Goal: Communication & Community: Answer question/provide support

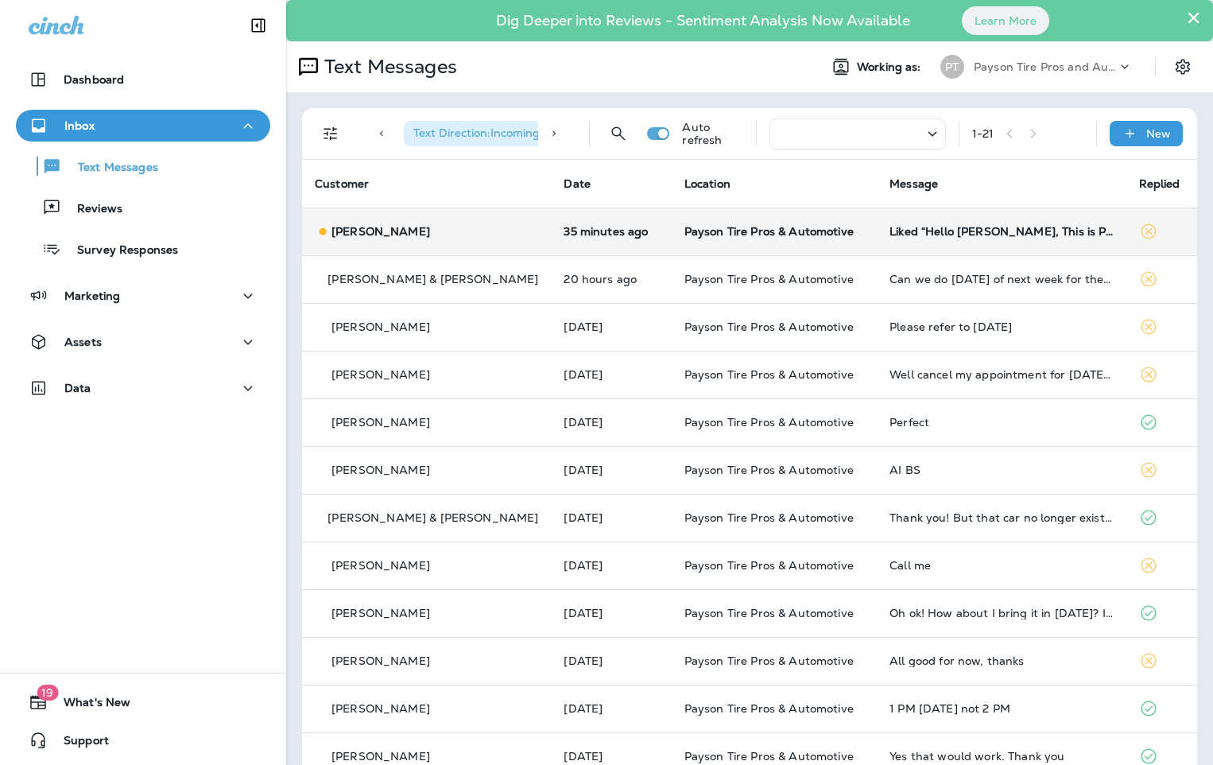
click at [459, 243] on td "[PERSON_NAME]" at bounding box center [426, 232] width 249 height 48
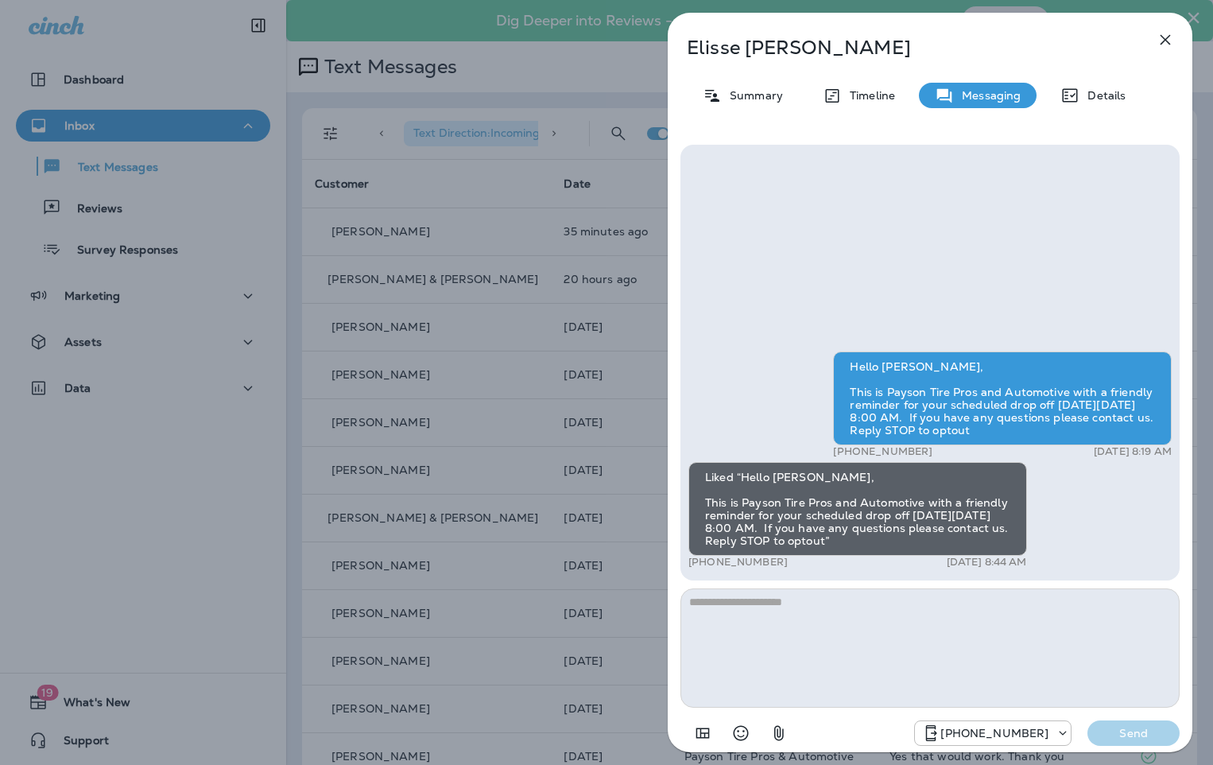
click at [452, 303] on div "[PERSON_NAME] Summary Timeline Messaging Details Hello [PERSON_NAME], This is P…" at bounding box center [606, 382] width 1213 height 765
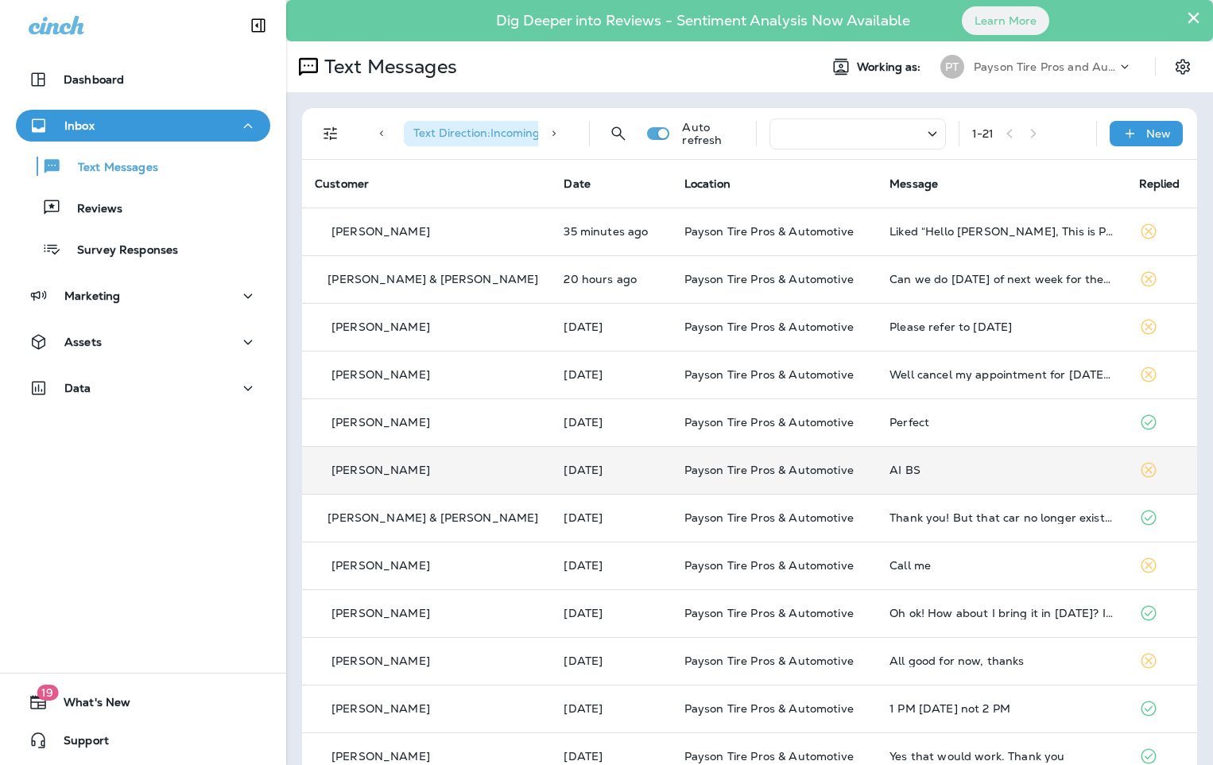
click at [477, 470] on div "[PERSON_NAME]" at bounding box center [426, 470] width 223 height 17
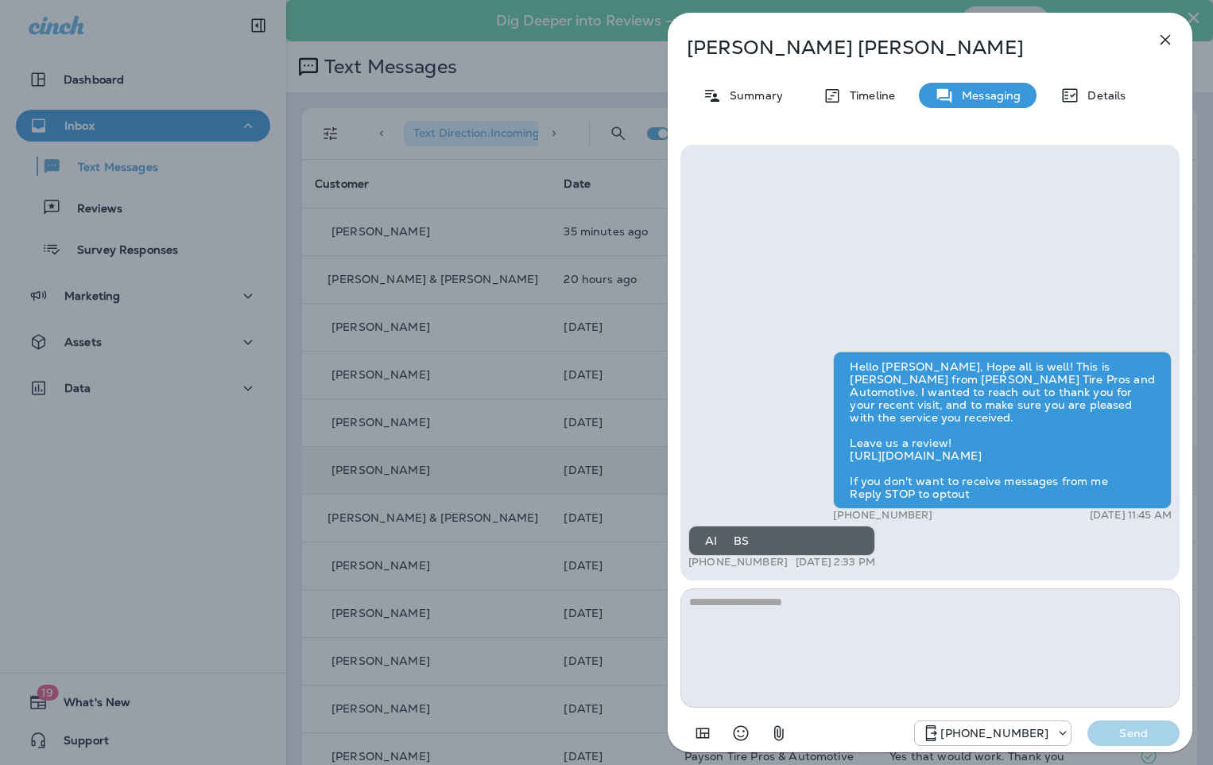
click at [448, 413] on div "[PERSON_NAME] Summary Timeline Messaging Details Hello [PERSON_NAME], Hope all …" at bounding box center [606, 382] width 1213 height 765
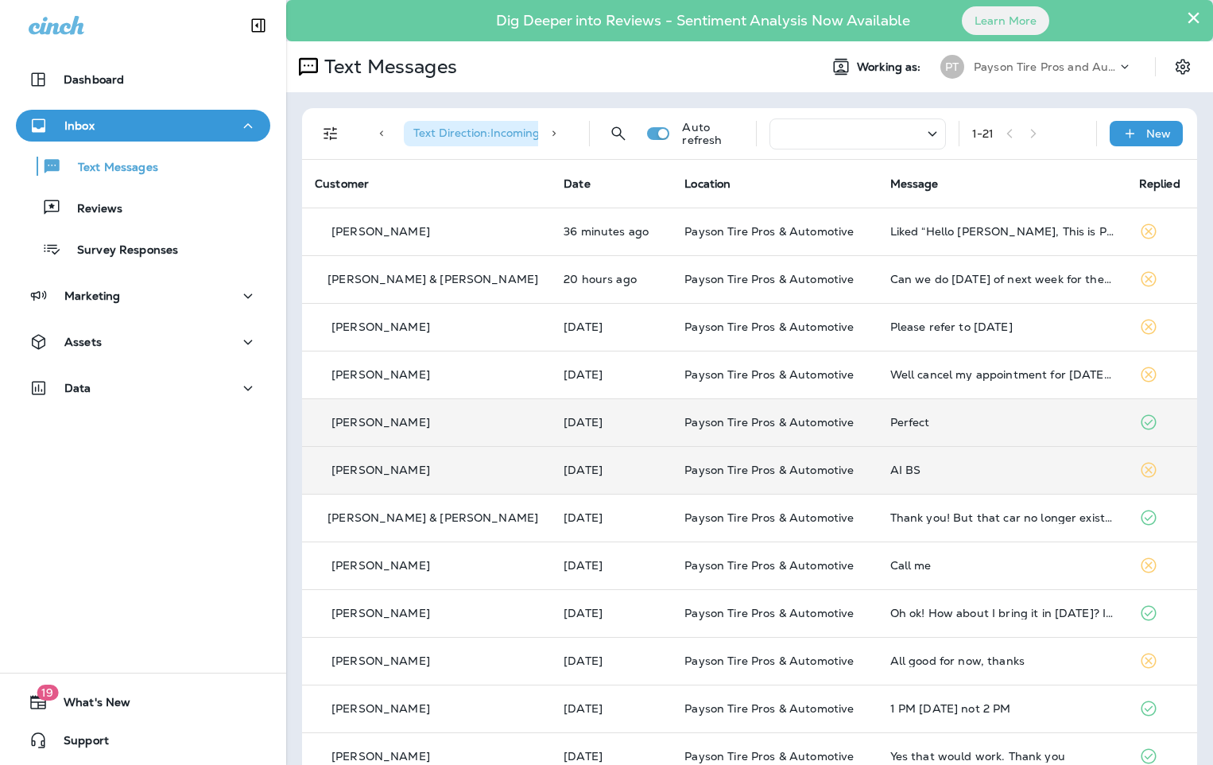
click at [448, 415] on div "[PERSON_NAME]" at bounding box center [426, 422] width 223 height 17
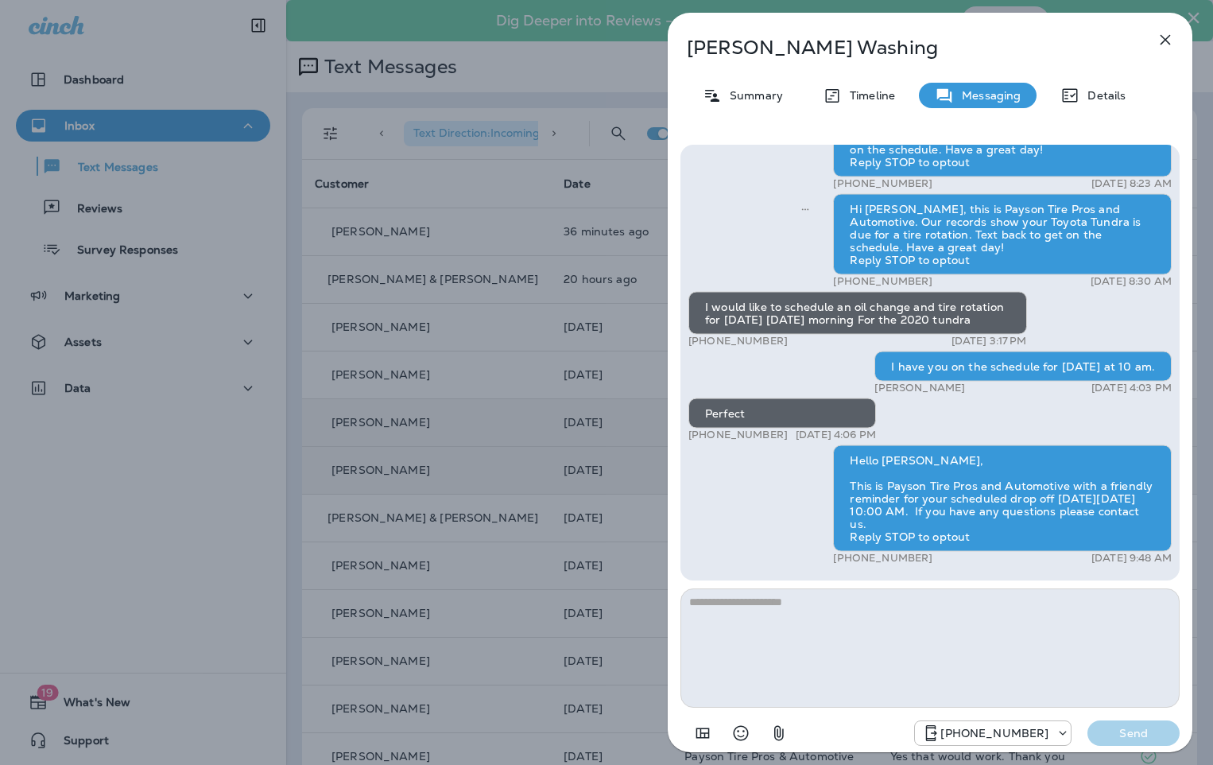
click at [447, 379] on div "[PERSON_NAME] Washing Summary Timeline Messaging Details Hi [PERSON_NAME], It’s…" at bounding box center [606, 382] width 1213 height 765
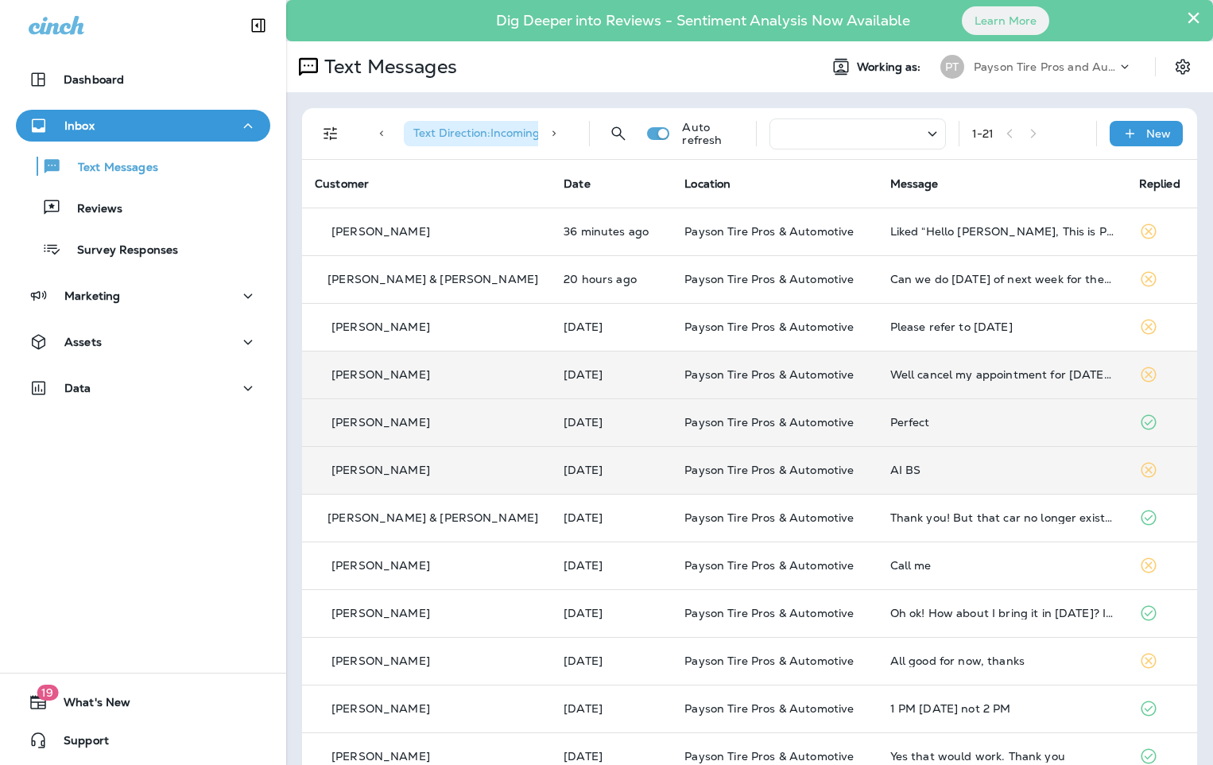
click at [448, 378] on div "[PERSON_NAME]" at bounding box center [426, 375] width 223 height 17
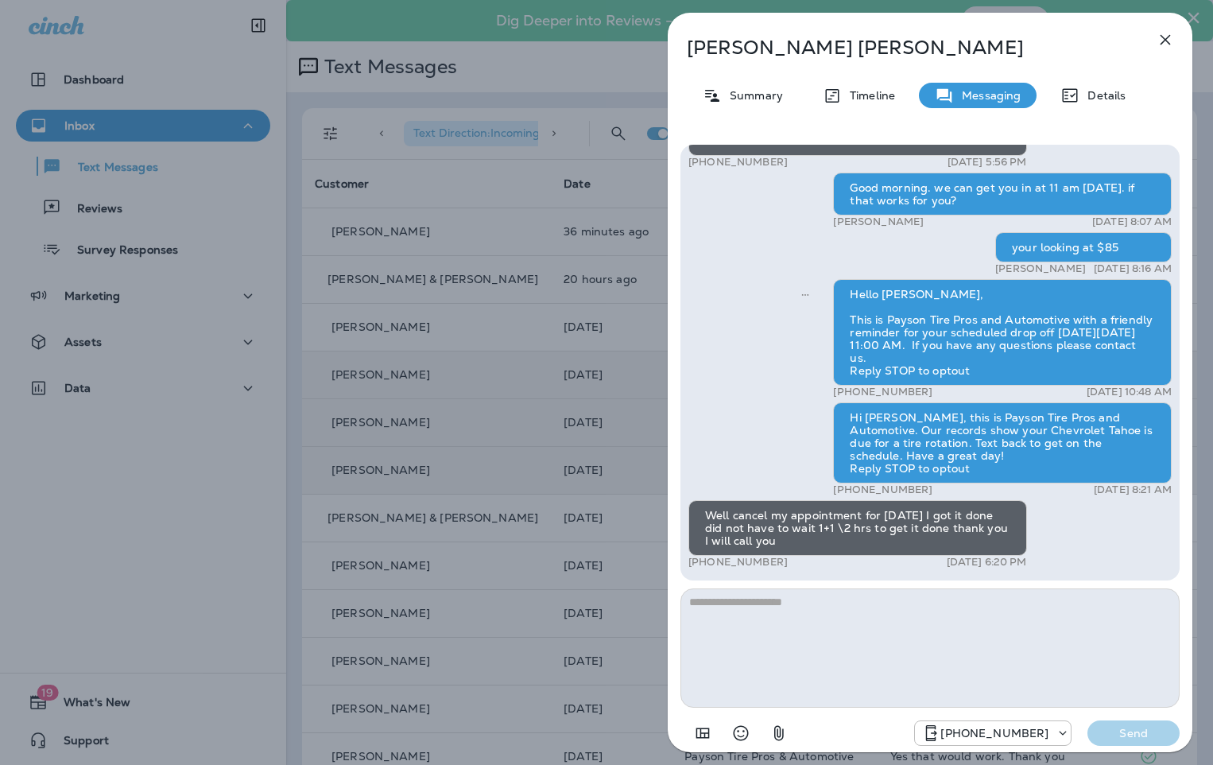
click at [447, 305] on div "[PERSON_NAME] Summary Timeline Messaging Details Hi [PERSON_NAME], this is [PER…" at bounding box center [606, 382] width 1213 height 765
